Goal: Task Accomplishment & Management: Use online tool/utility

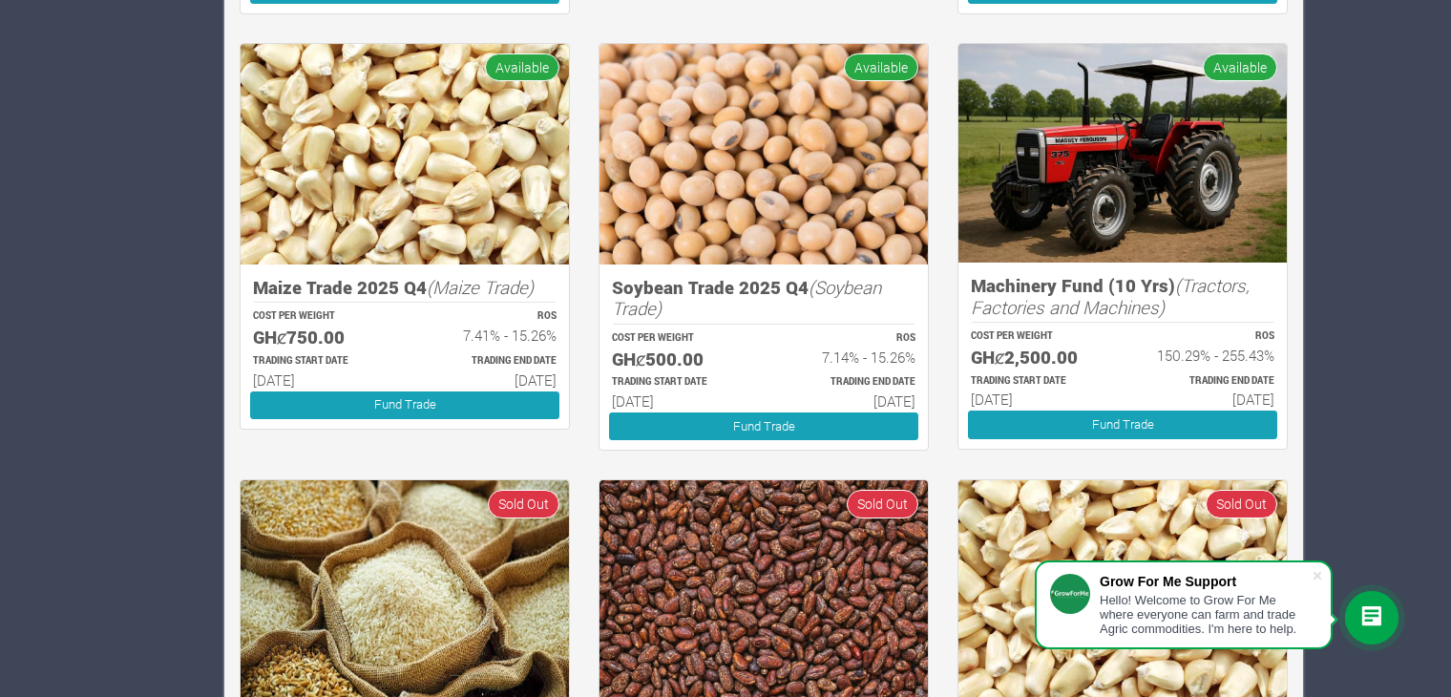
scroll to position [2004, 0]
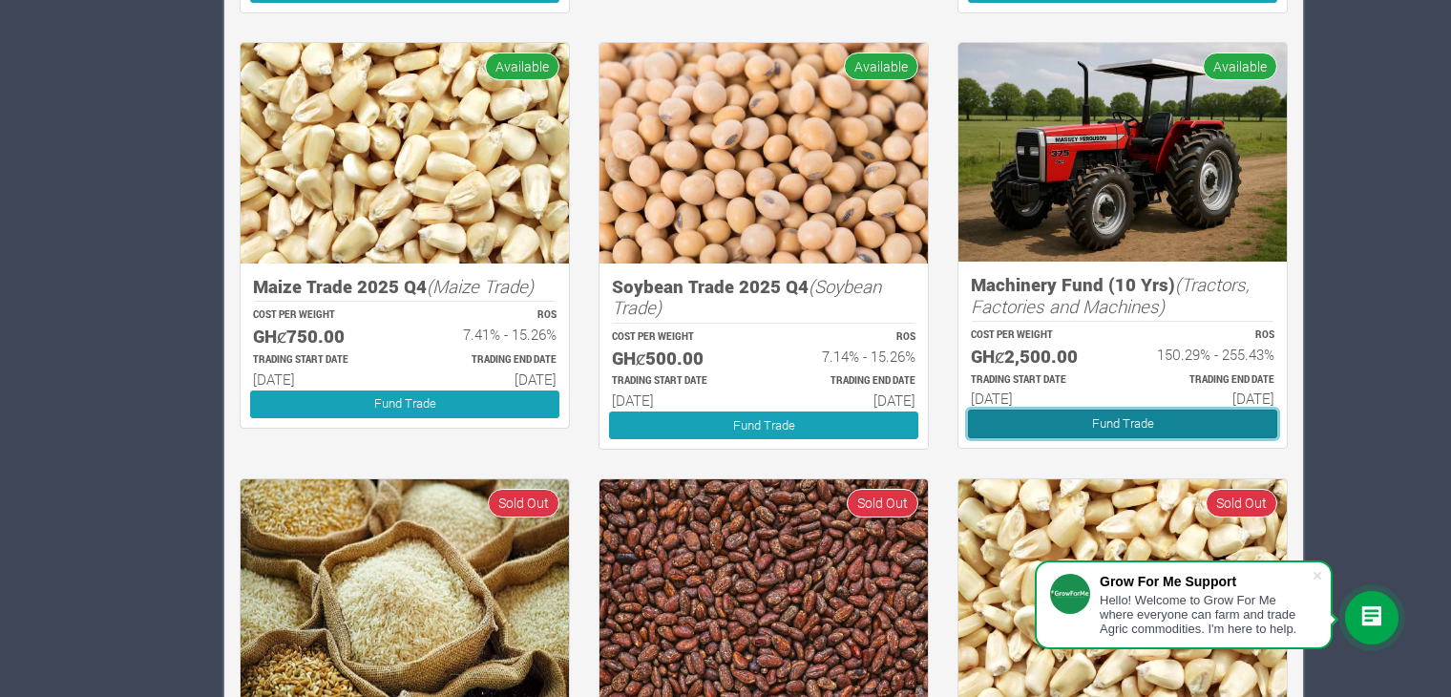
click at [1111, 431] on link "Fund Trade" at bounding box center [1122, 424] width 309 height 28
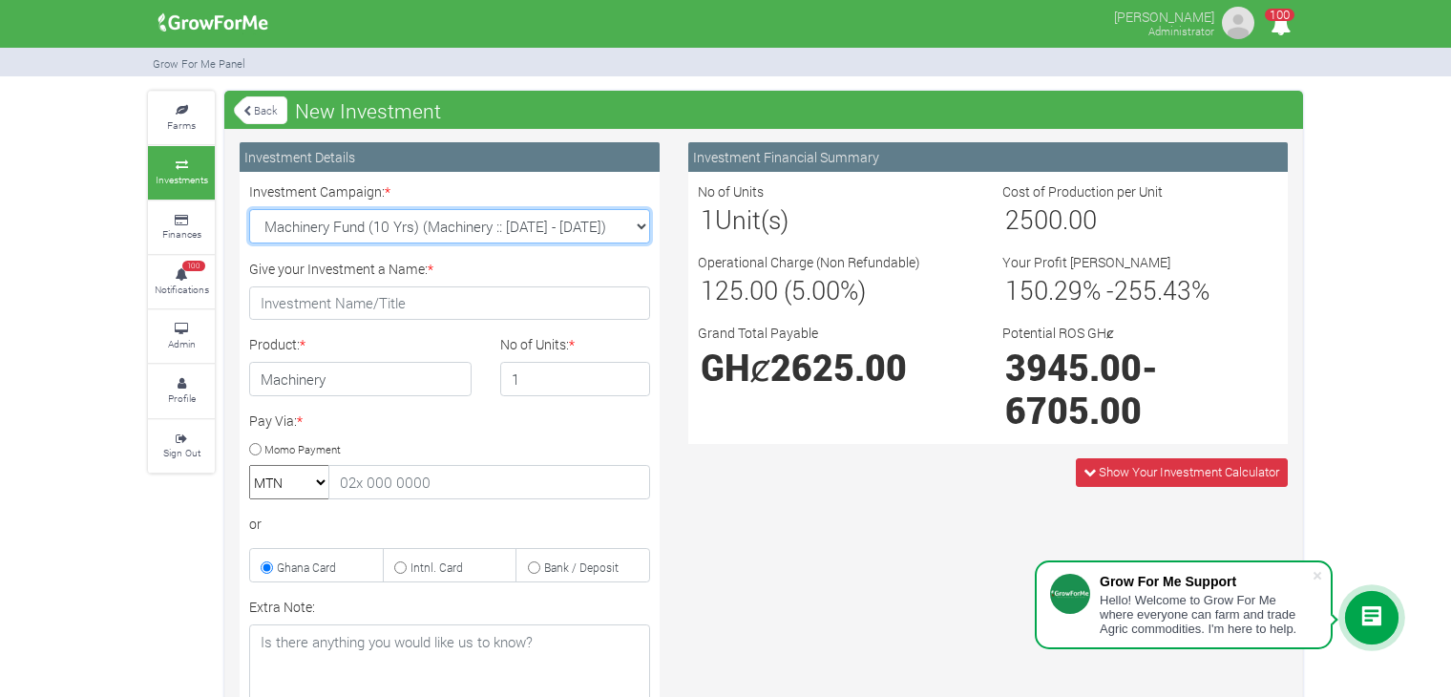
click at [634, 222] on select "Machinery Fund (10 Yrs) (Machinery :: [DATE] - [DATE]) Maize Trade 2025 Q4 (Mai…" at bounding box center [449, 226] width 401 height 34
click at [782, 614] on div "Investment Financial Summary No of Units 1 Unit(s) Cost of Production per Unit …" at bounding box center [988, 547] width 628 height 811
